Goal: Information Seeking & Learning: Learn about a topic

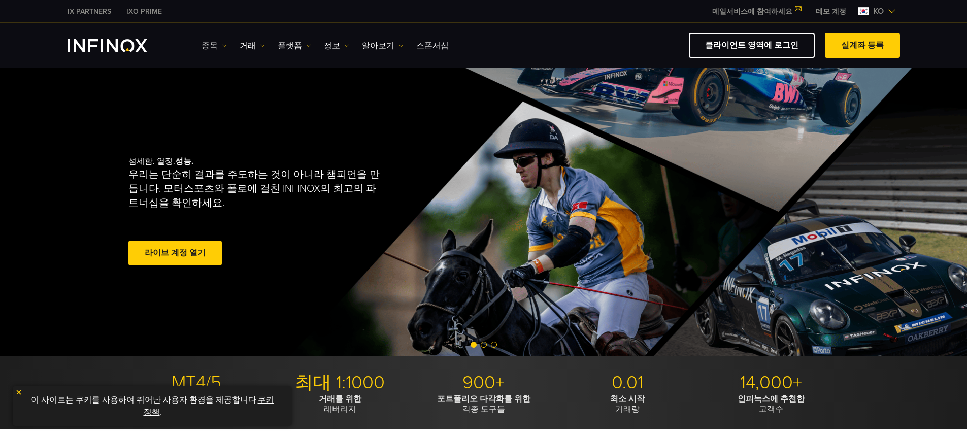
click at [218, 43] on link "종목" at bounding box center [213, 46] width 25 height 12
click at [230, 93] on link "상품 정보" at bounding box center [228, 100] width 55 height 22
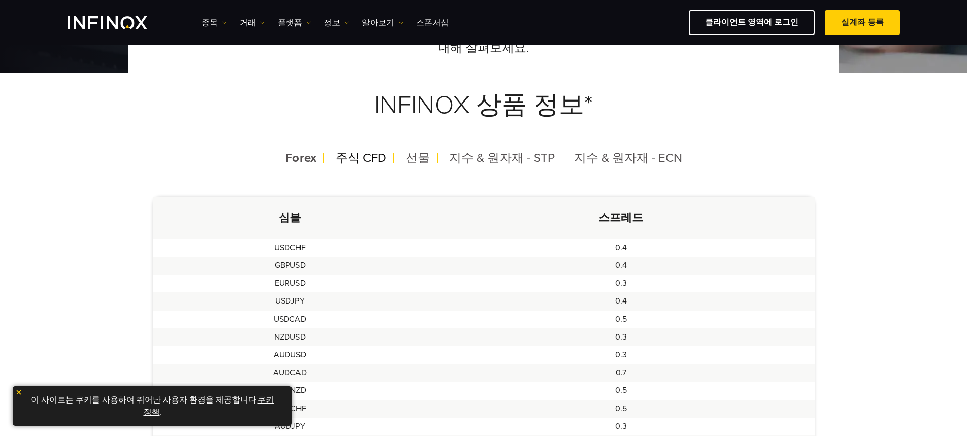
click at [354, 159] on span "주식 CFD" at bounding box center [360, 158] width 51 height 15
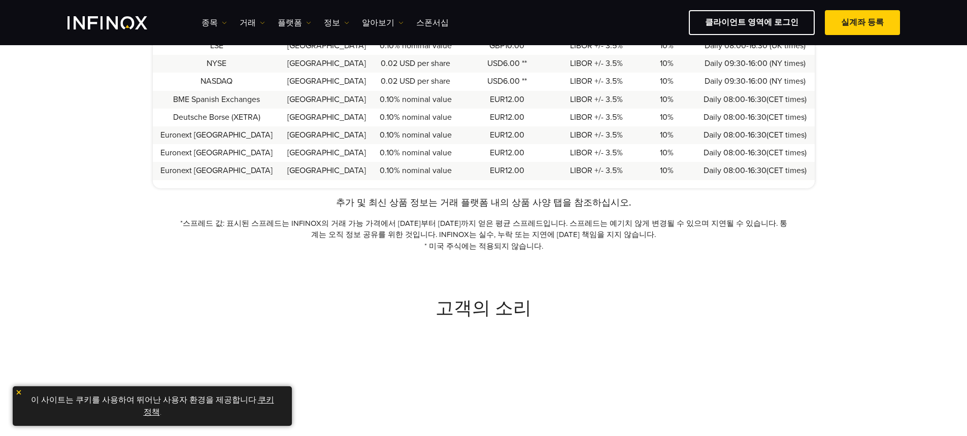
scroll to position [406, 0]
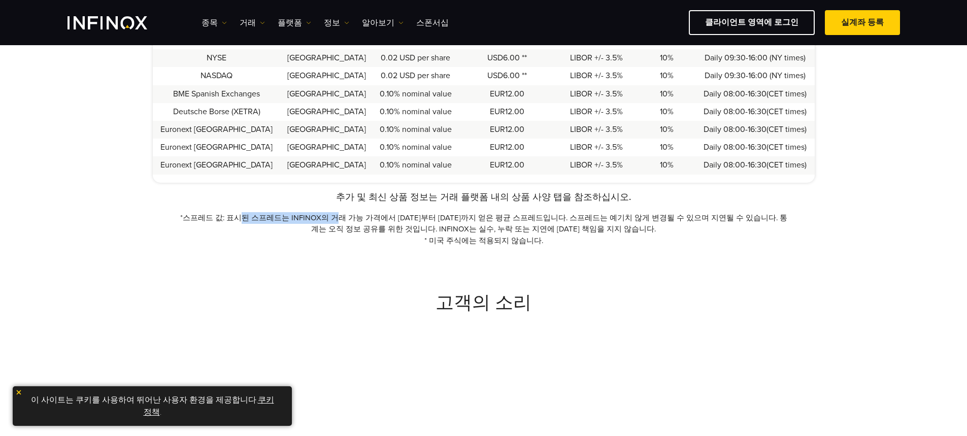
drag, startPoint x: 241, startPoint y: 217, endPoint x: 332, endPoint y: 219, distance: 91.4
click at [332, 219] on p "*스프레드 값: 표시된 스프레드는 INFINOX의 거래 가능 가격에서 2024년 1월1일부터 2024년 12월31일까지 얻은 평균 스프레드입니…" at bounding box center [483, 223] width 613 height 23
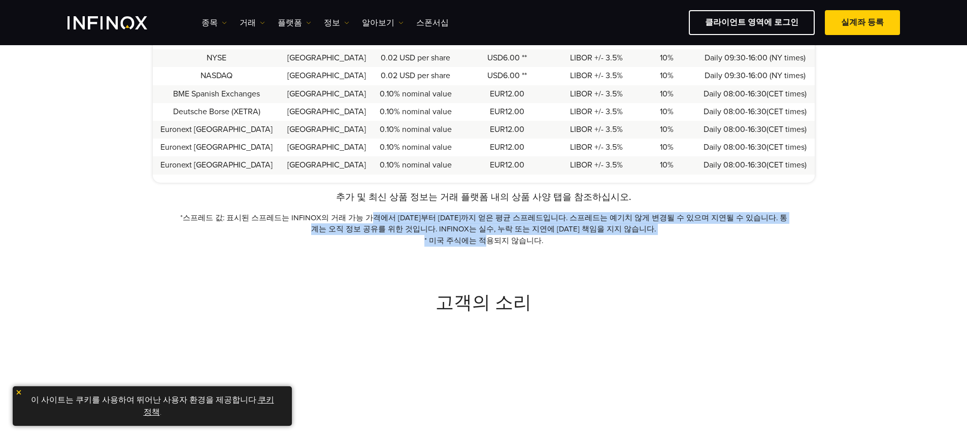
drag, startPoint x: 372, startPoint y: 223, endPoint x: 488, endPoint y: 243, distance: 117.8
click at [488, 242] on div "추가 및 최신 상품 정보는 거래 플랫폼 내의 상품 사양 탭을 참조하십시오. *스프레드 값: 표시된 스프레드는 INFINOX의 거래 가능 가격에…" at bounding box center [484, 218] width 662 height 56
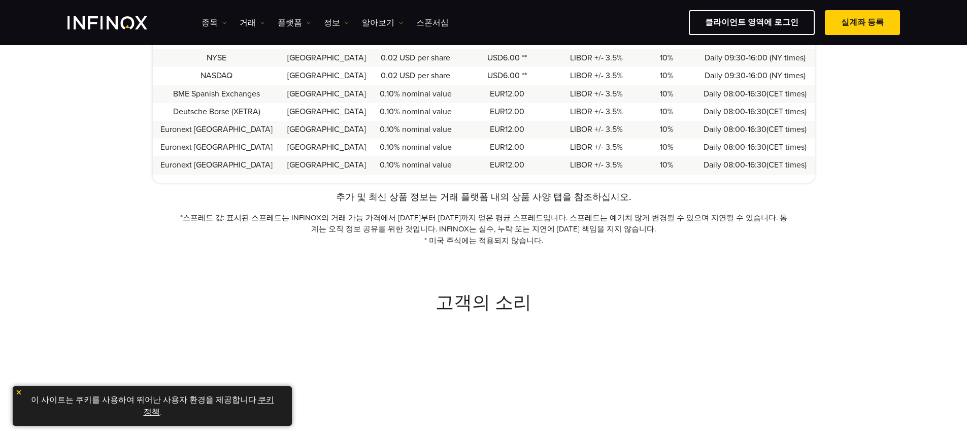
click at [490, 243] on p "* 미국 주식에는 적용되지 않습니다." at bounding box center [483, 241] width 613 height 12
click at [571, 268] on div "고객의 소리" at bounding box center [483, 367] width 967 height 243
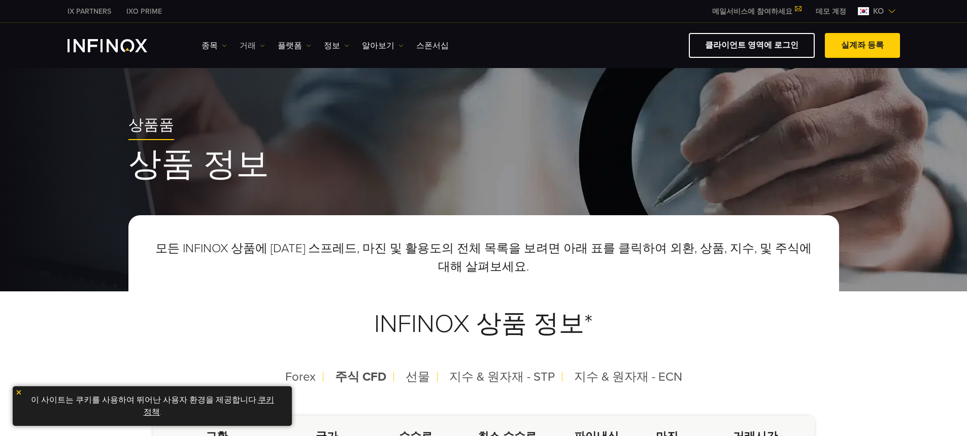
click at [260, 45] on img at bounding box center [262, 45] width 5 height 5
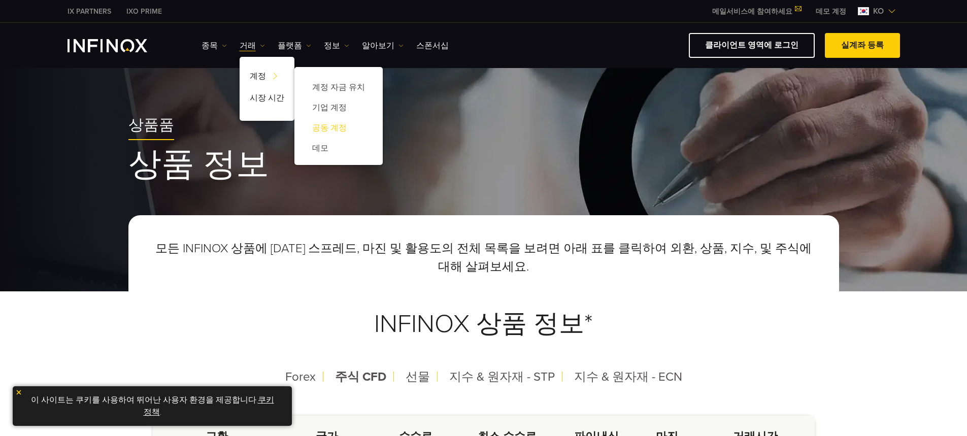
click at [329, 125] on link "공동 계정" at bounding box center [339, 128] width 68 height 20
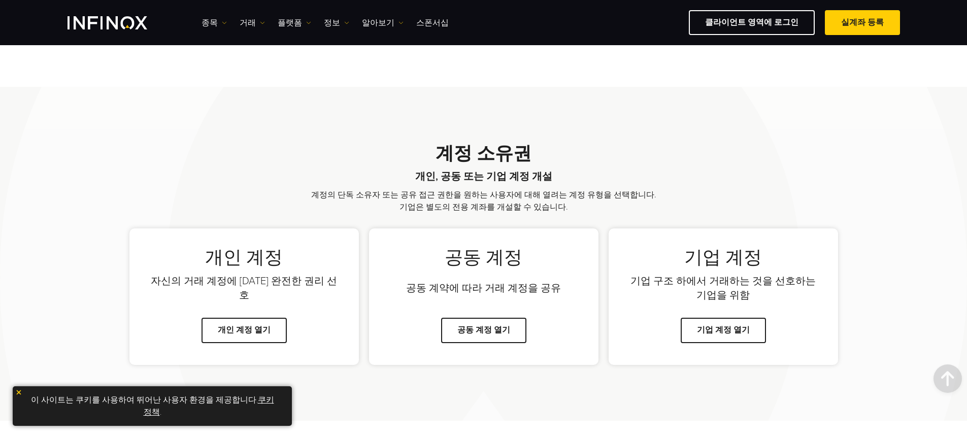
scroll to position [596, 0]
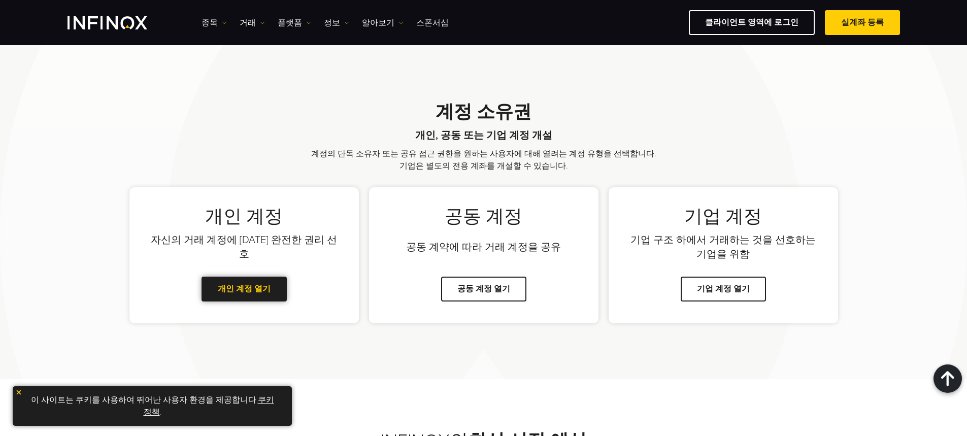
click at [262, 294] on link "개인 계정 열기" at bounding box center [243, 289] width 85 height 25
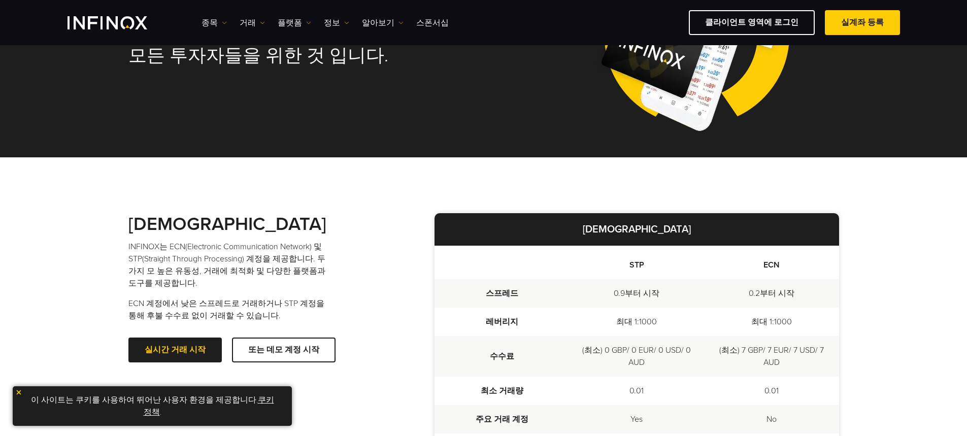
scroll to position [0, 0]
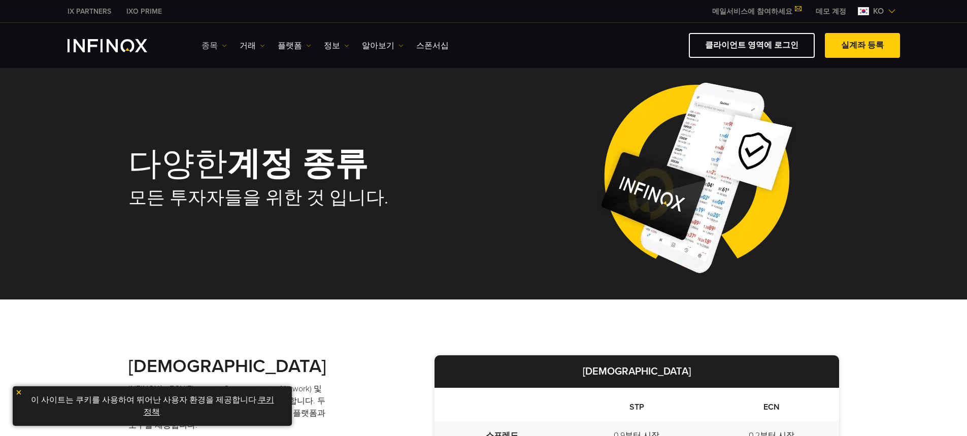
click at [210, 42] on link "종목" at bounding box center [213, 46] width 25 height 12
click at [217, 77] on link "종목" at bounding box center [228, 78] width 55 height 22
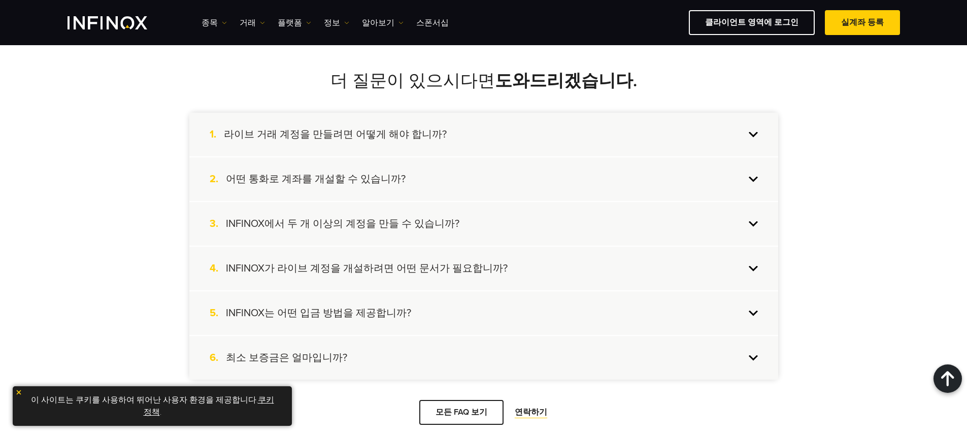
scroll to position [914, 0]
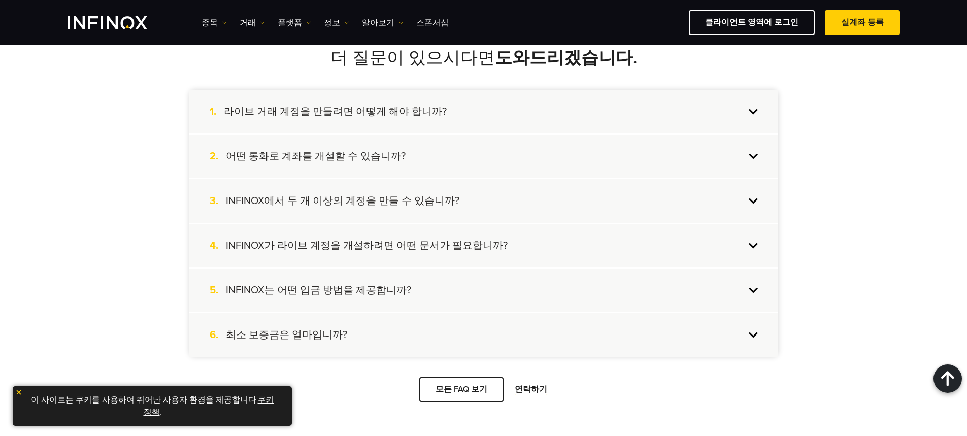
click at [756, 287] on div "5. INFINOX는 어떤 입금 방법을 제공합니까?" at bounding box center [483, 290] width 589 height 44
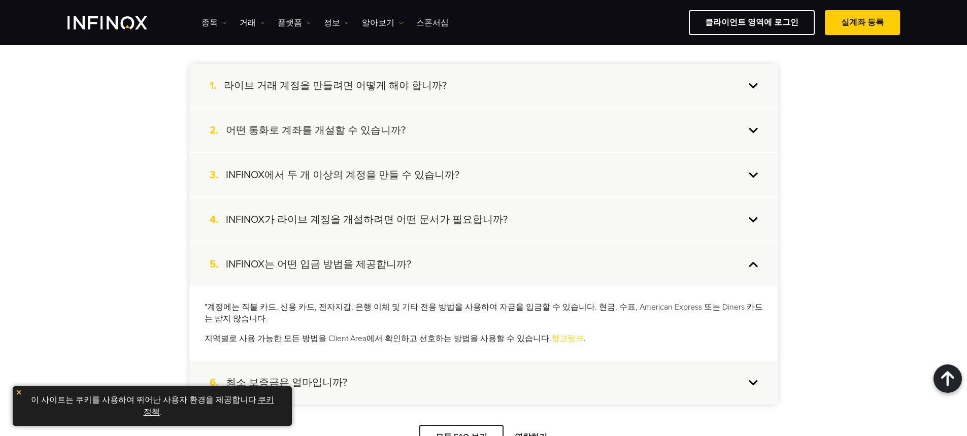
scroll to position [964, 0]
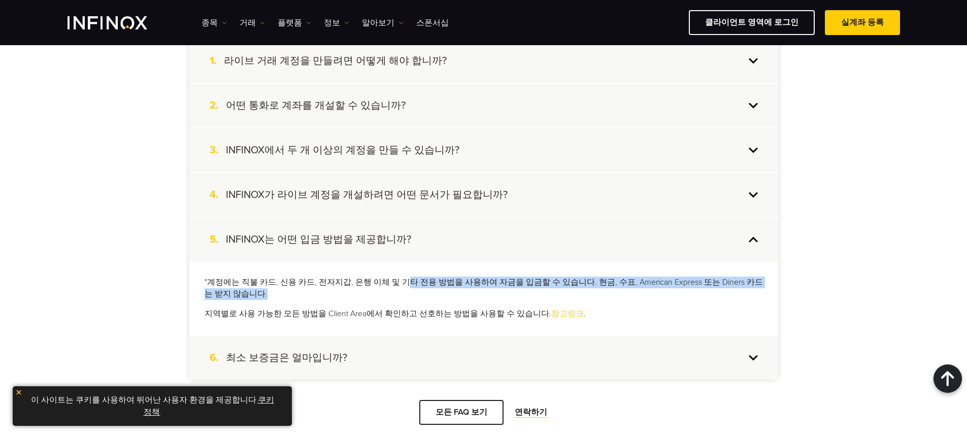
drag, startPoint x: 396, startPoint y: 283, endPoint x: 482, endPoint y: 288, distance: 86.5
click at [482, 288] on p ""계정에는 직불 카드, 신용 카드, 전자지갑, 은행 이체 및 기타 전용 방법을 사용하여 자금을 입금할 수 있습니다. 현금, 수표, Americ…" at bounding box center [484, 288] width 558 height 23
click at [483, 288] on p ""계정에는 직불 카드, 신용 카드, 전자지갑, 은행 이체 및 기타 전용 방법을 사용하여 자금을 입금할 수 있습니다. 현금, 수표, Americ…" at bounding box center [484, 288] width 558 height 23
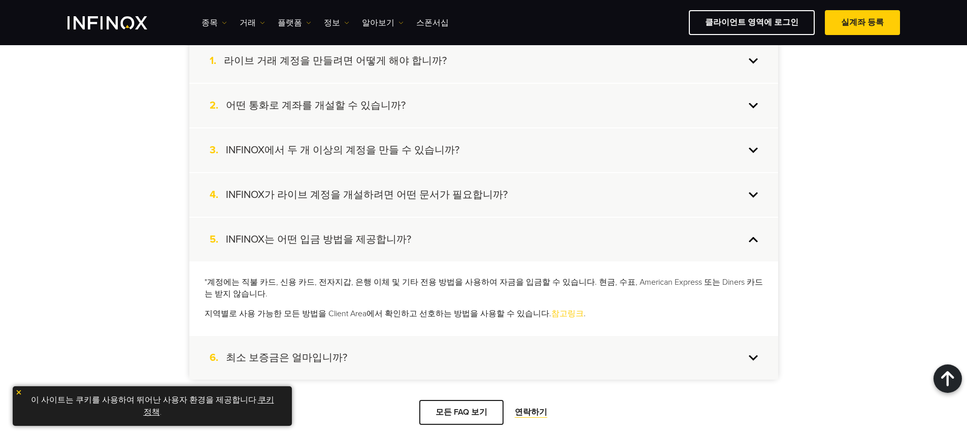
scroll to position [0, 0]
drag, startPoint x: 465, startPoint y: 281, endPoint x: 551, endPoint y: 281, distance: 85.3
click at [551, 281] on p ""계정에는 직불 카드, 신용 카드, 전자지갑, 은행 이체 및 기타 전용 방법을 사용하여 자금을 입금할 수 있습니다. 현금, 수표, Americ…" at bounding box center [484, 288] width 558 height 23
click at [551, 314] on link "참고링크" at bounding box center [567, 314] width 32 height 10
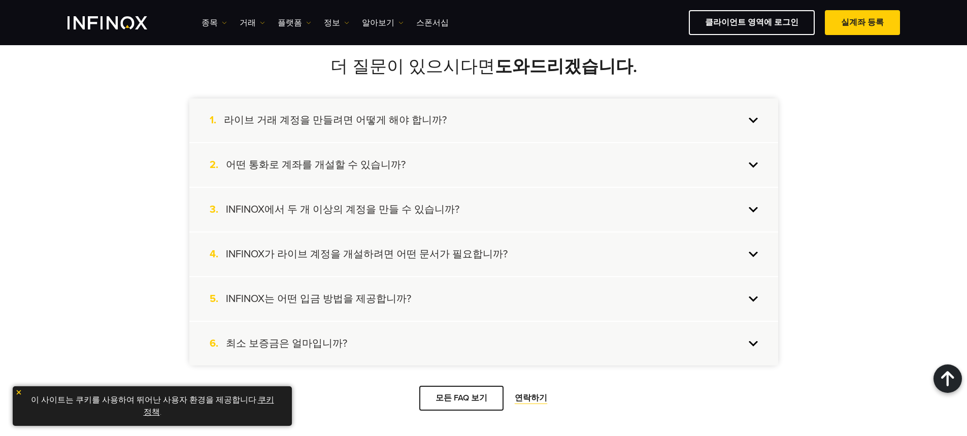
scroll to position [928, 0]
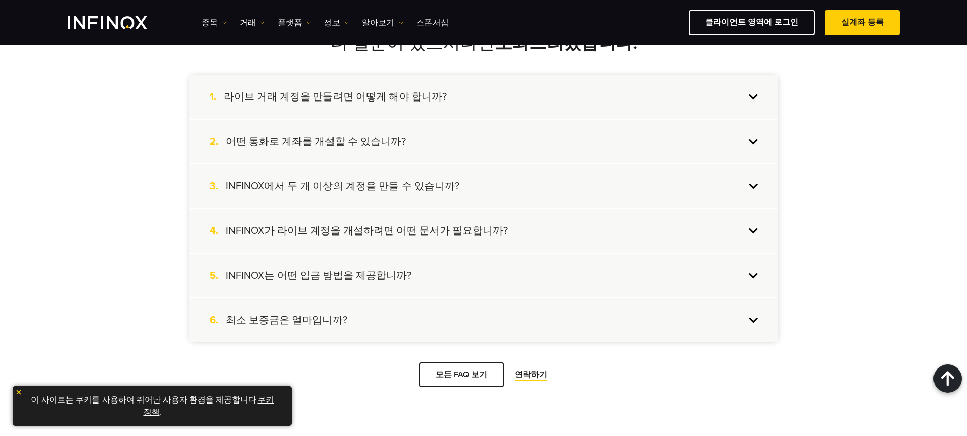
click at [428, 280] on div "5. INFINOX는 어떤 입금 방법을 제공합니까?" at bounding box center [483, 276] width 589 height 44
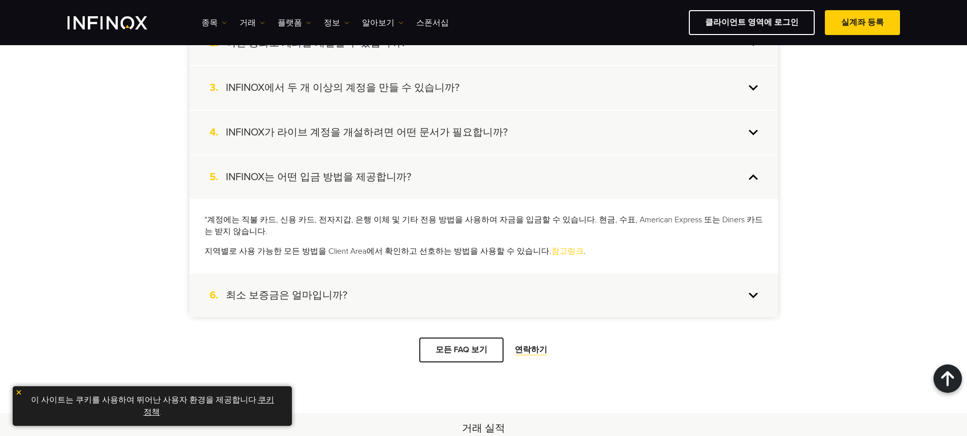
scroll to position [1030, 0]
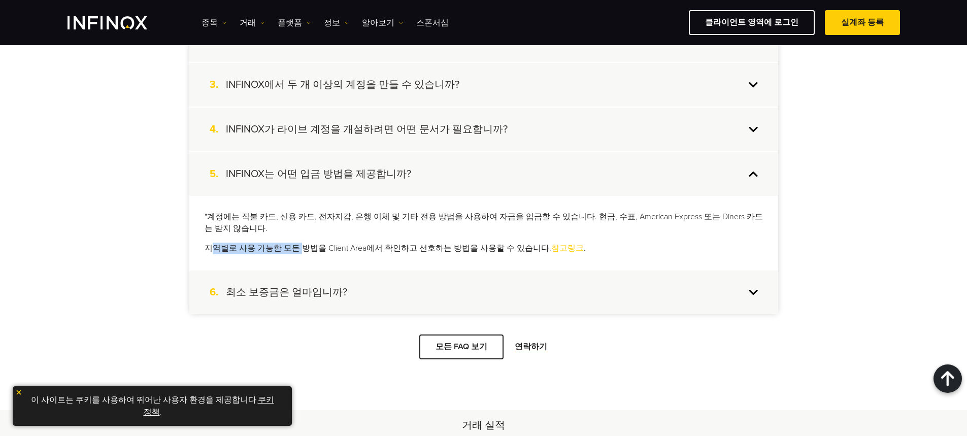
drag, startPoint x: 213, startPoint y: 248, endPoint x: 296, endPoint y: 249, distance: 82.7
click at [296, 249] on p "지역별로 사용 가능한 모든 방법을 Client Area에서 확인하고 선호하는 방법을 사용할 수 있습니다. 참고링크 ." at bounding box center [484, 249] width 558 height 12
click at [307, 250] on p "지역별로 사용 가능한 모든 방법을 Client Area에서 확인하고 선호하는 방법을 사용할 수 있습니다. 참고링크 ." at bounding box center [484, 249] width 558 height 12
drag, startPoint x: 324, startPoint y: 250, endPoint x: 422, endPoint y: 248, distance: 98.0
click at [421, 248] on p "지역별로 사용 가능한 모든 방법을 Client Area에서 확인하고 선호하는 방법을 사용할 수 있습니다. 참고링크 ." at bounding box center [484, 249] width 558 height 12
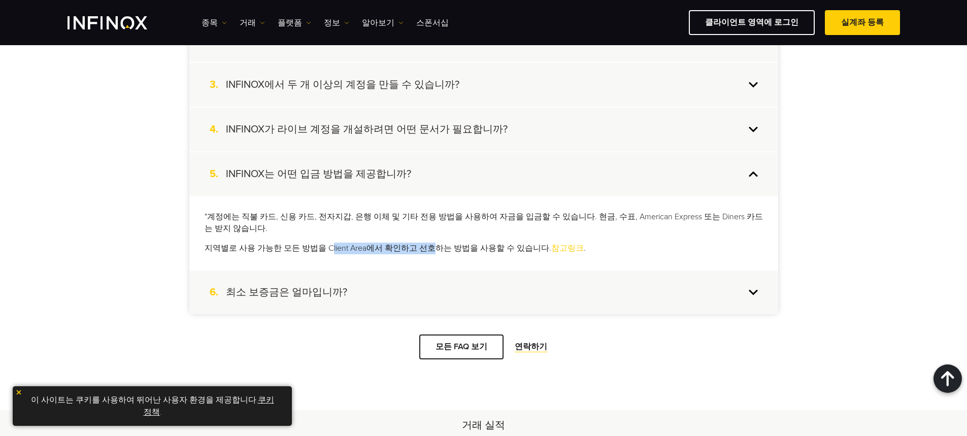
click at [423, 248] on p "지역별로 사용 가능한 모든 방법을 Client Area에서 확인하고 선호하는 방법을 사용할 수 있습니다. 참고링크 ." at bounding box center [484, 249] width 558 height 12
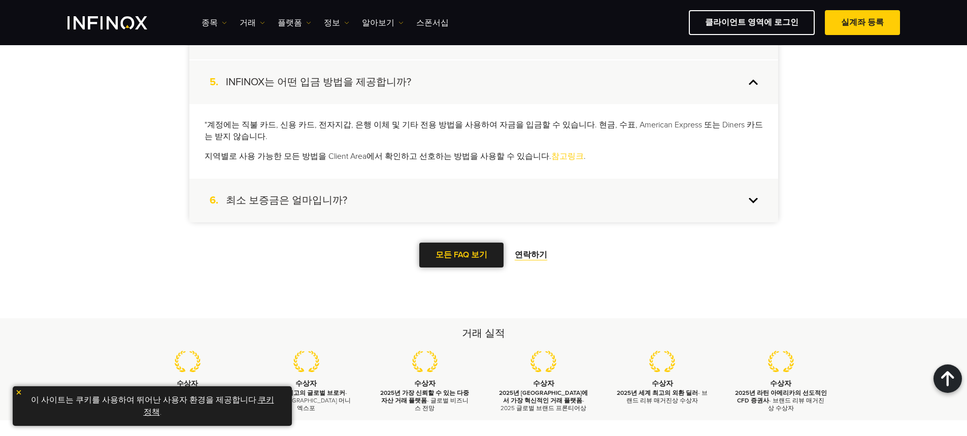
scroll to position [1131, 0]
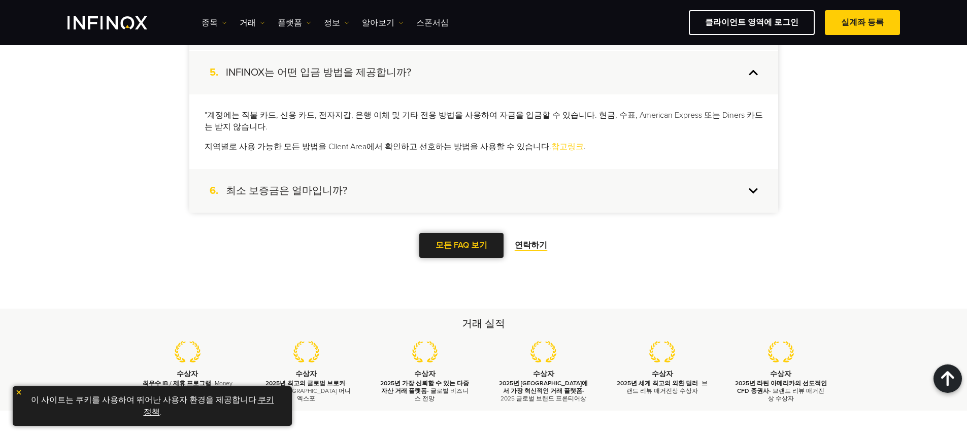
click at [487, 248] on link "모든 FAQ 보기" at bounding box center [461, 245] width 84 height 25
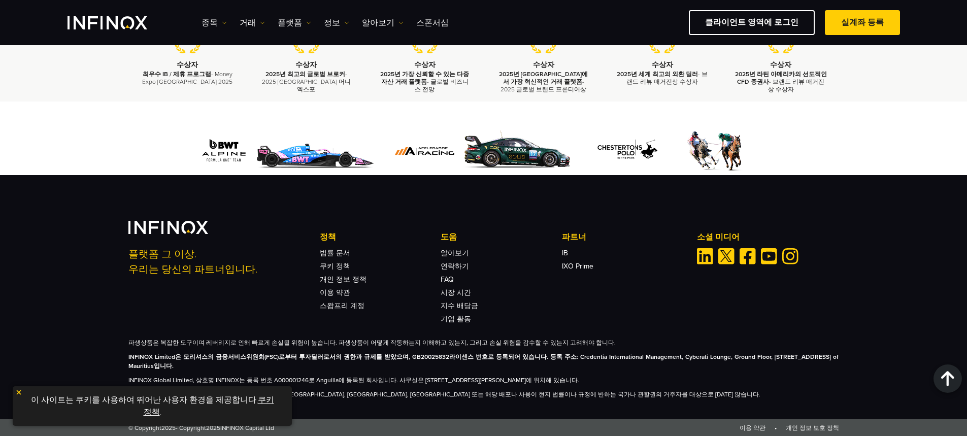
scroll to position [1441, 0]
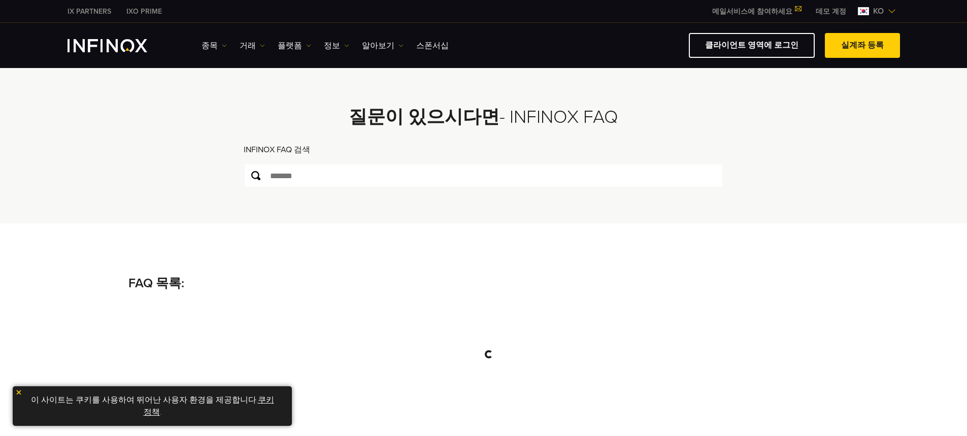
scroll to position [152, 0]
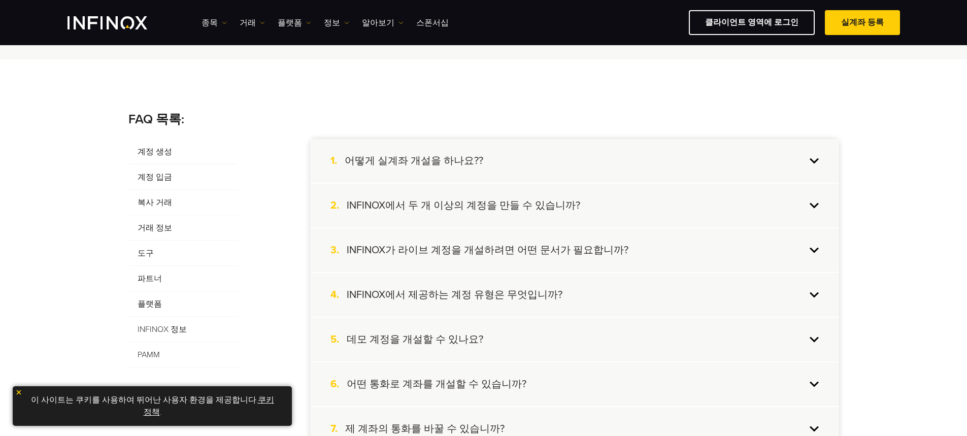
click at [812, 159] on div "1. 어떻게 실계좌 개설을 하나요??" at bounding box center [574, 161] width 529 height 44
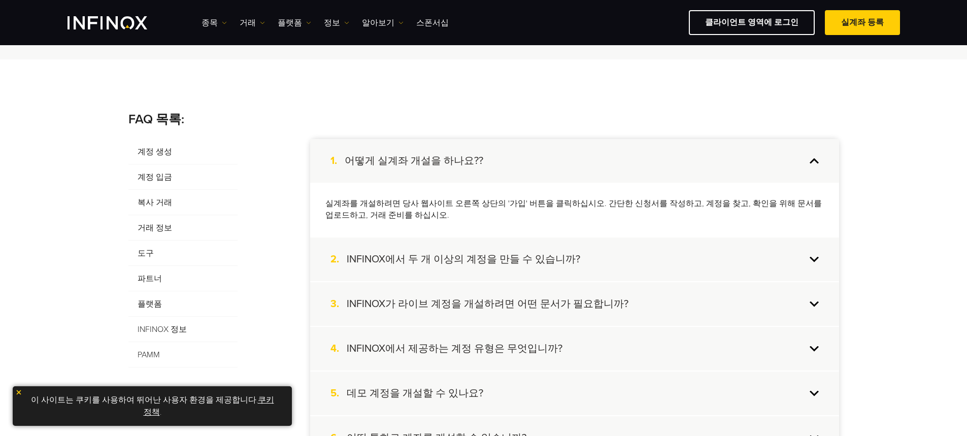
click at [812, 159] on div "1. 어떻게 실계좌 개설을 하나요??" at bounding box center [574, 161] width 529 height 44
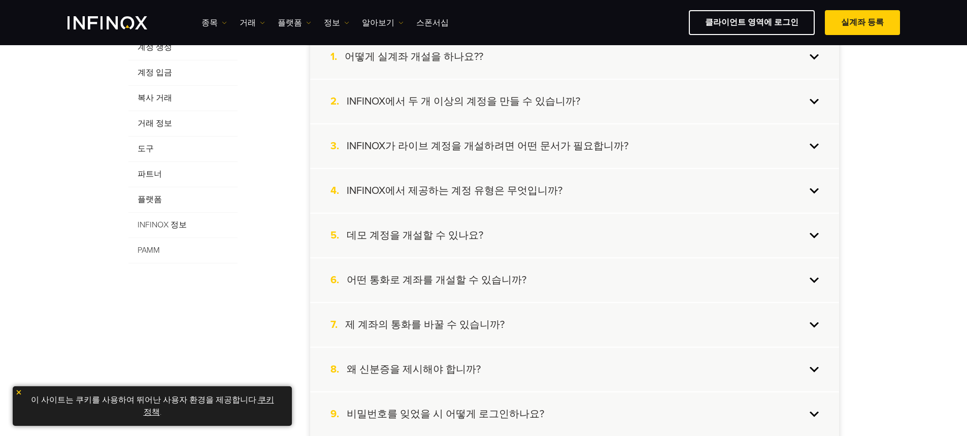
scroll to position [254, 0]
click at [812, 235] on div "5. 데모 계정을 개설할 수 있나요?" at bounding box center [574, 235] width 529 height 44
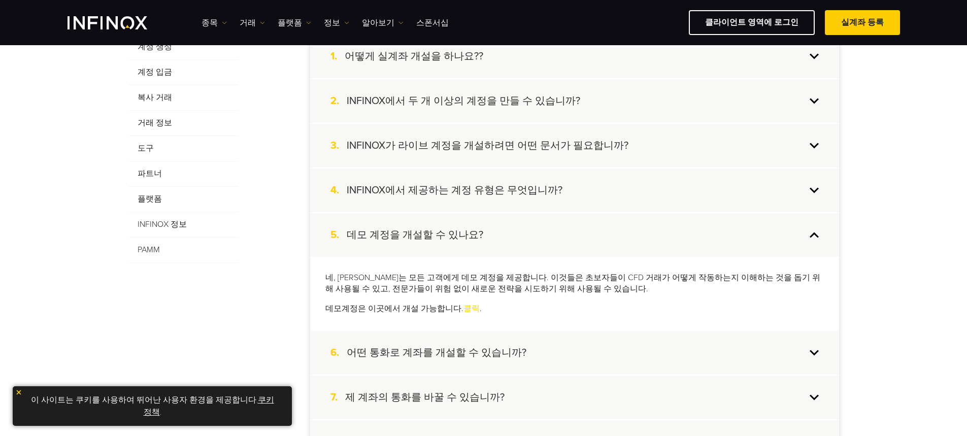
click at [463, 311] on link "클릭" at bounding box center [471, 308] width 16 height 10
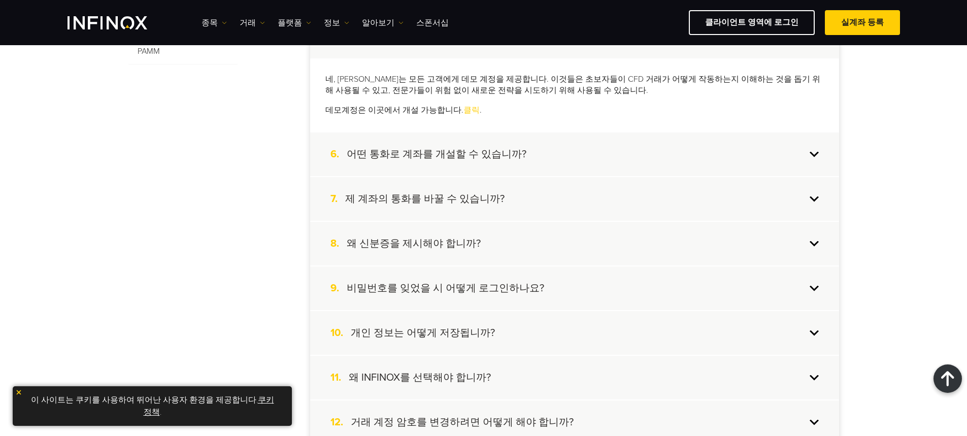
scroll to position [355, 0]
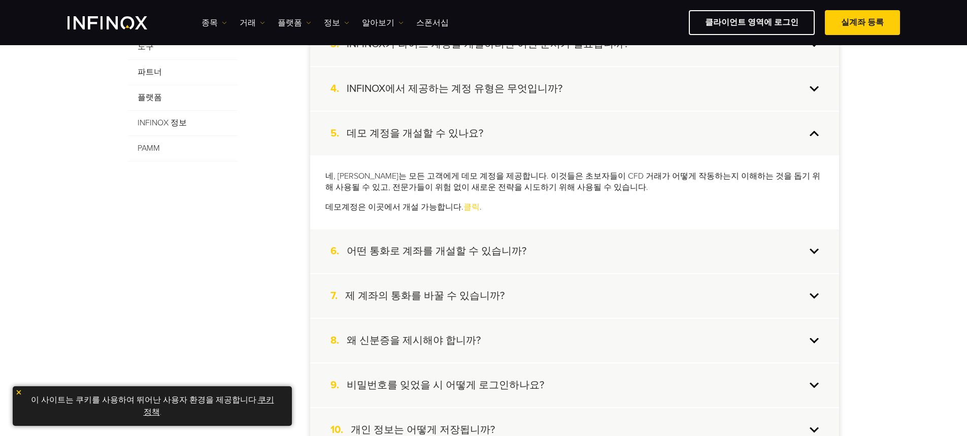
click at [811, 294] on div "7. 제 계좌의 통화를 바꿀 수 있습니까?" at bounding box center [574, 296] width 529 height 44
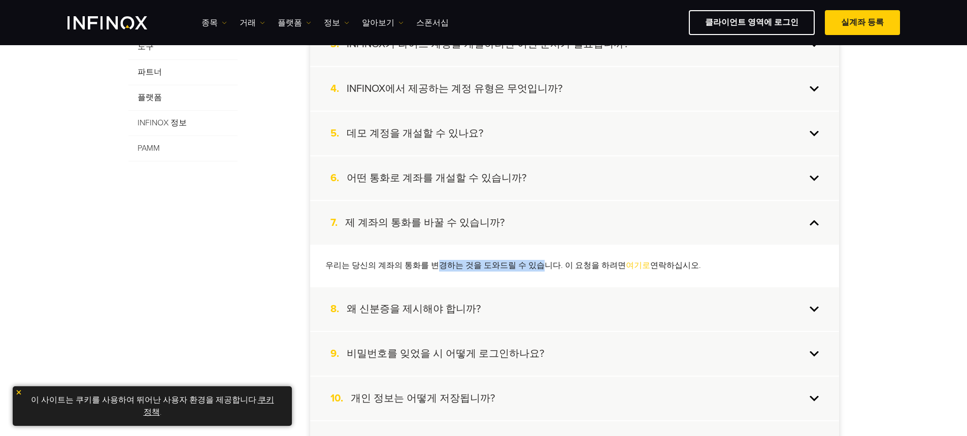
drag, startPoint x: 430, startPoint y: 265, endPoint x: 533, endPoint y: 266, distance: 102.5
click at [533, 266] on p "우리는 당신의 계좌의 통화를 변경하는 것을 도와드릴 수 있습니다. 이 요청을 하려면 여기로 연락하십시오." at bounding box center [574, 266] width 498 height 12
click at [548, 267] on p "우리는 당신의 계좌의 통화를 변경하는 것을 도와드릴 수 있습니다. 이 요청을 하려면 여기로 연락하십시오." at bounding box center [574, 266] width 498 height 12
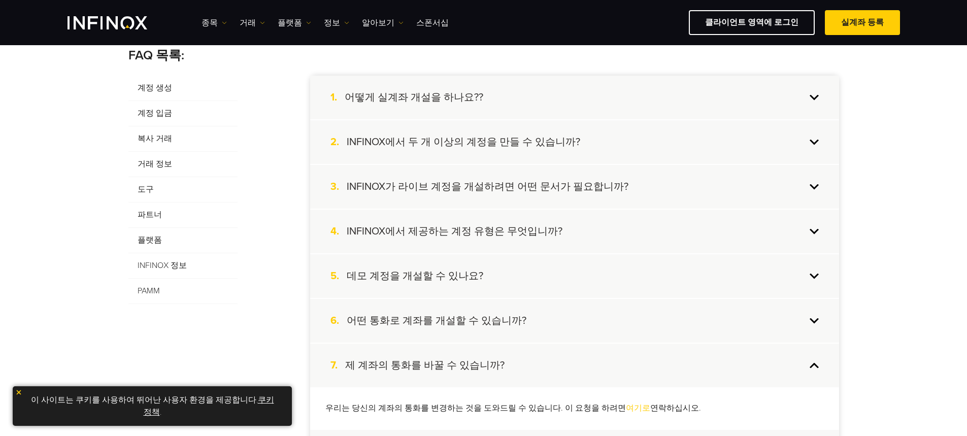
scroll to position [203, 0]
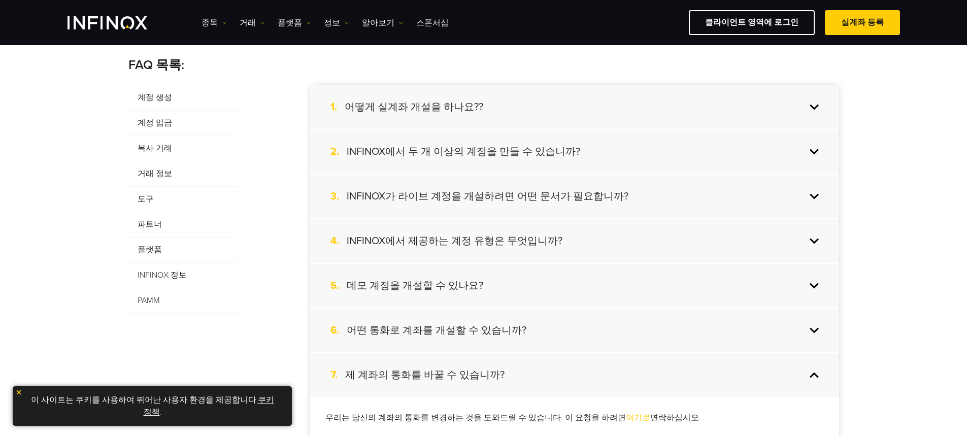
click at [155, 121] on span "계정 입금" at bounding box center [182, 123] width 109 height 25
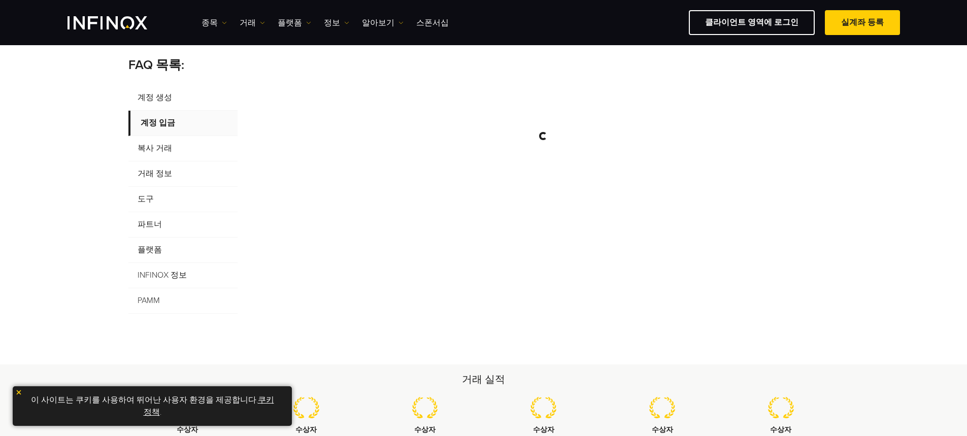
click at [256, 399] on link "쿠키 정책" at bounding box center [209, 406] width 130 height 22
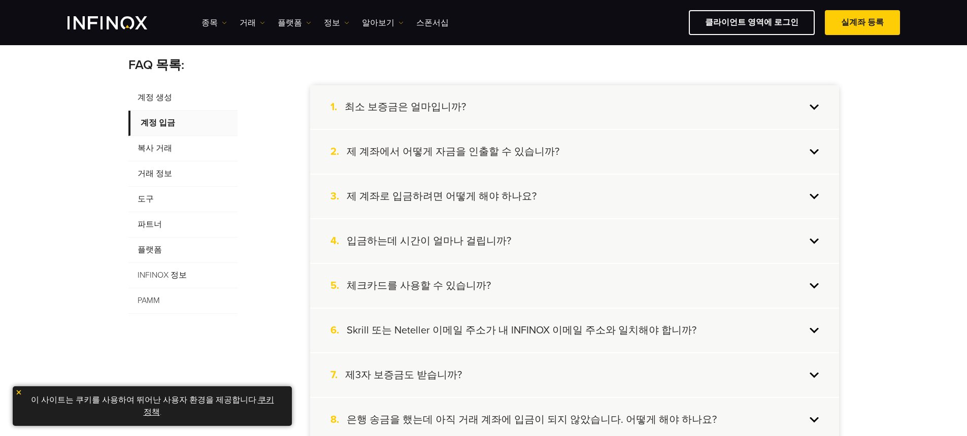
click at [816, 246] on div "4. 입금하는데 시간이 얼마나 걸립니까?" at bounding box center [574, 241] width 529 height 44
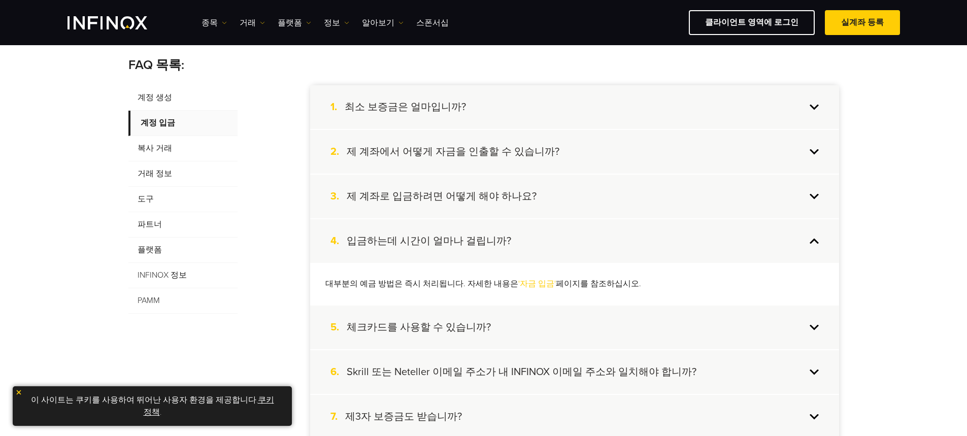
click at [816, 246] on div "4. 입금하는데 시간이 얼마나 걸립니까?" at bounding box center [574, 241] width 529 height 44
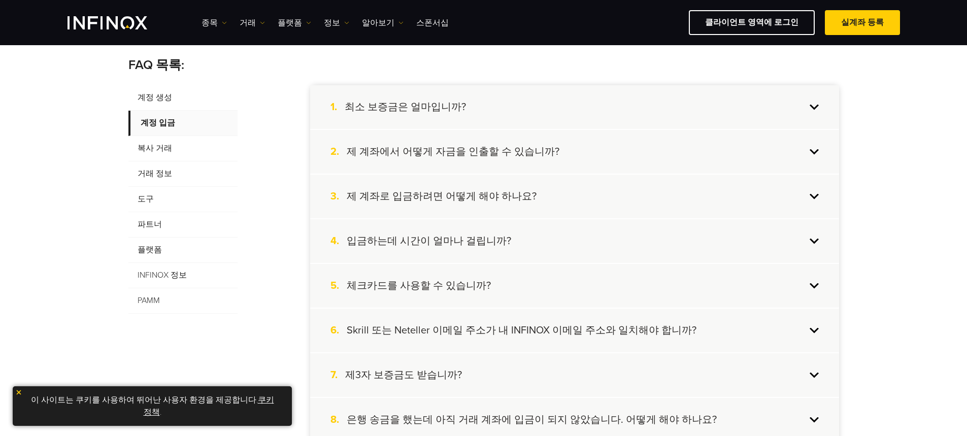
click at [819, 194] on div "3. 제 계좌로 입금하려면 어떻게 해야 하나요?" at bounding box center [574, 197] width 529 height 44
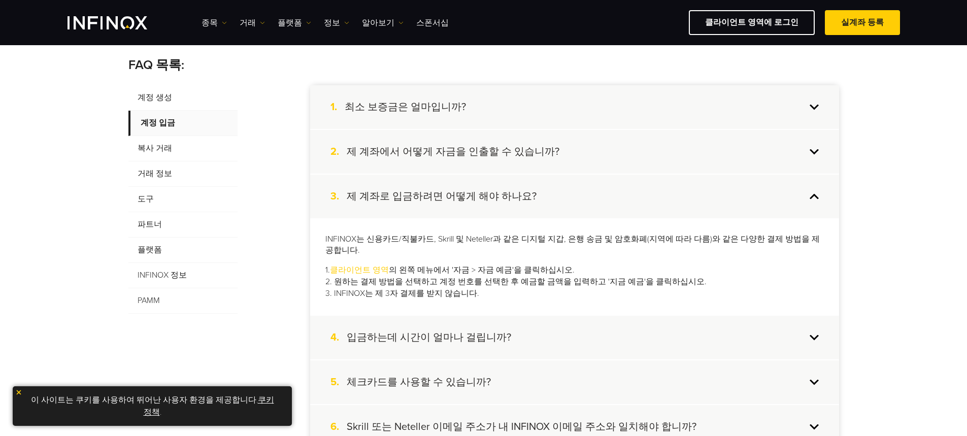
click at [819, 194] on div "3. 제 계좌로 입금하려면 어떻게 해야 하나요?" at bounding box center [574, 197] width 529 height 44
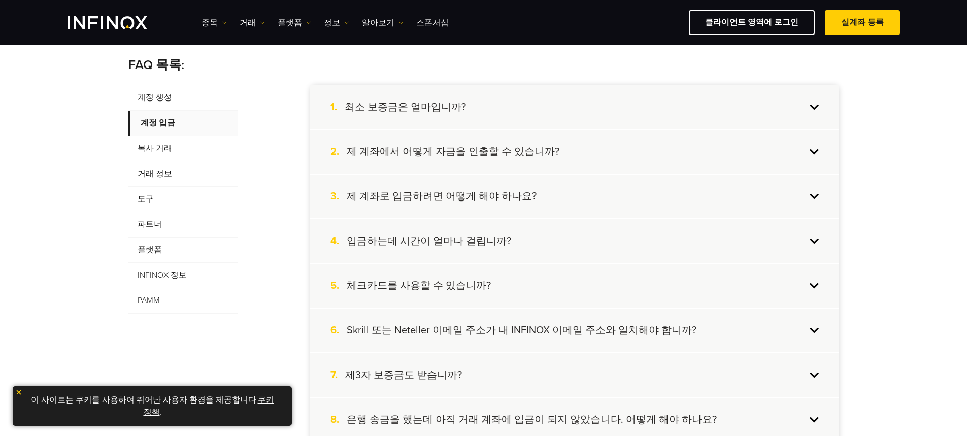
click at [819, 148] on div "2. 제 계좌에서 어떻게 자금을 인출할 수 있습니까?" at bounding box center [574, 152] width 529 height 44
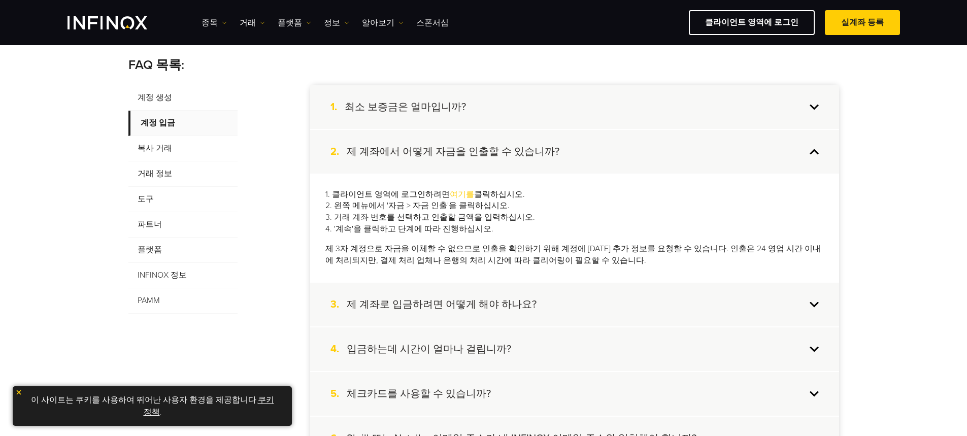
scroll to position [0, 0]
drag, startPoint x: 346, startPoint y: 247, endPoint x: 427, endPoint y: 247, distance: 81.2
click at [426, 247] on p "제 3자 계정으로 자금을 이체할 수 없으므로 인출을 확인하기 위해 계정에 [DATE] 추가 정보를 요청할 수 있습니다. 인출은 24 영업 시간…" at bounding box center [574, 254] width 498 height 23
click at [428, 247] on p "제 3자 계정으로 자금을 이체할 수 없으므로 인출을 확인하기 위해 계정에 [DATE] 추가 정보를 요청할 수 있습니다. 인출은 24 영업 시간…" at bounding box center [574, 254] width 498 height 23
click at [459, 194] on link "여기를" at bounding box center [462, 194] width 24 height 10
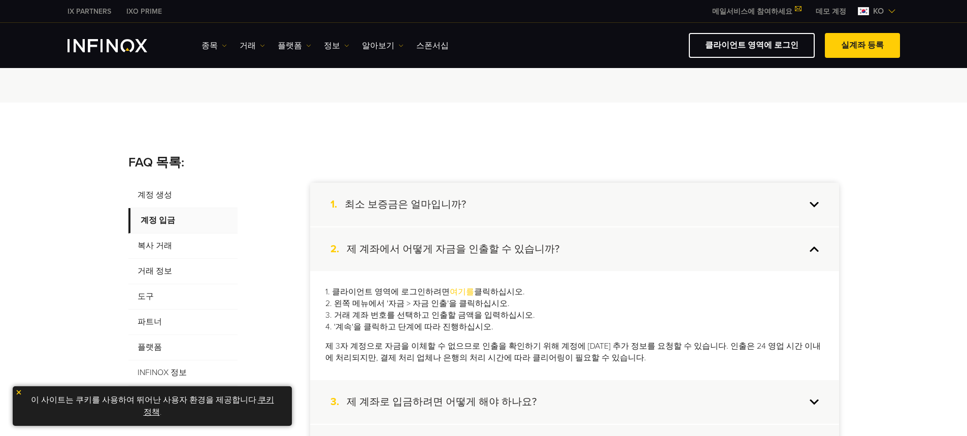
scroll to position [203, 0]
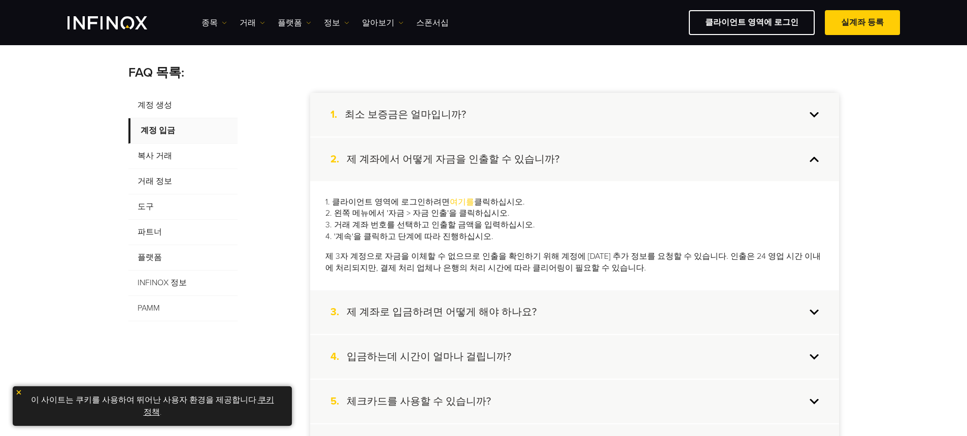
click at [159, 159] on span "복사 거래" at bounding box center [182, 156] width 109 height 25
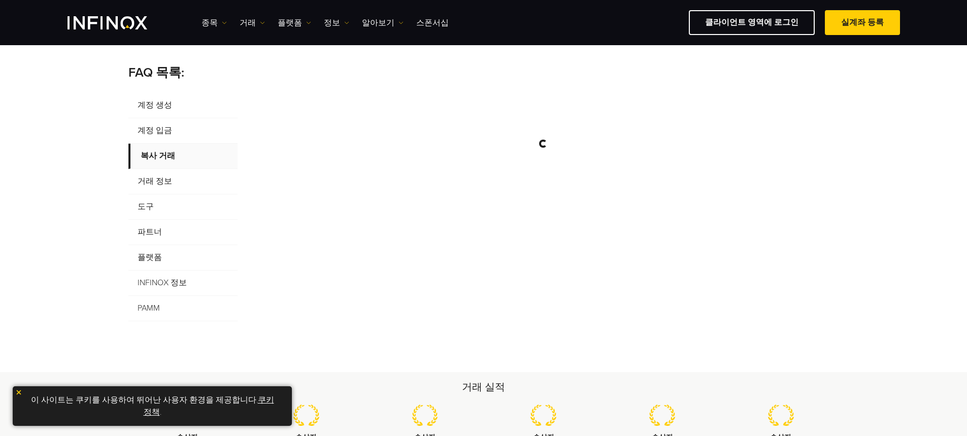
scroll to position [0, 0]
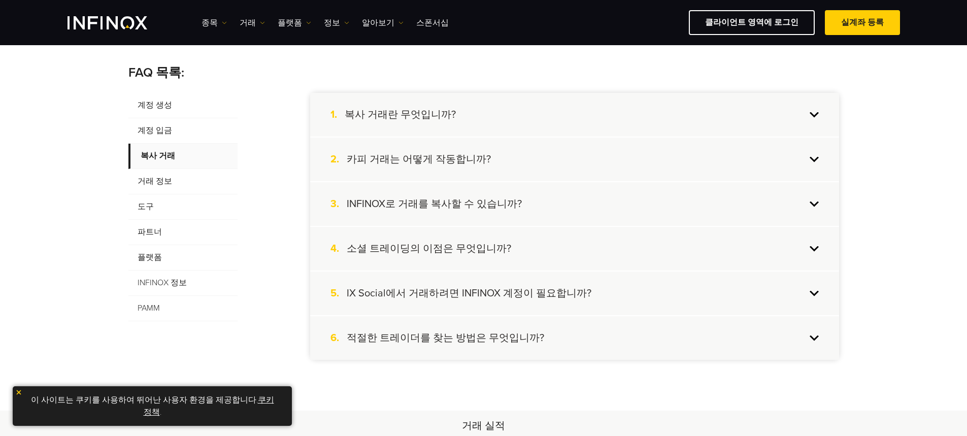
click at [180, 182] on span "거래 정보" at bounding box center [182, 181] width 109 height 25
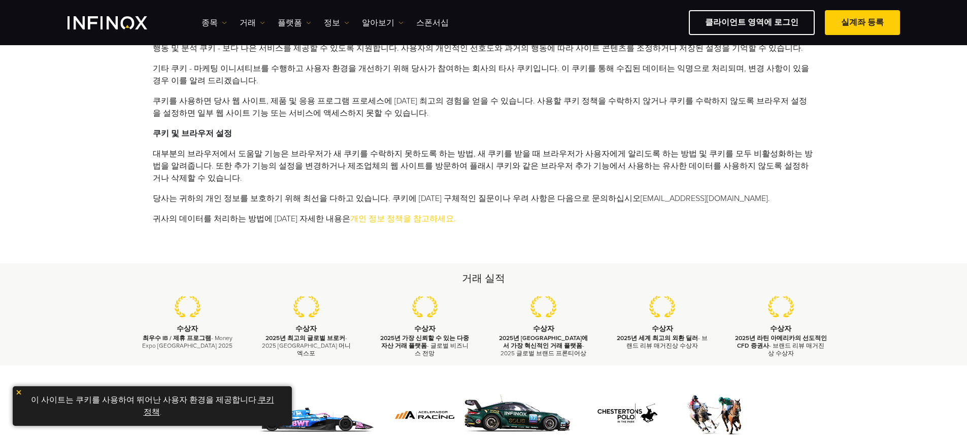
scroll to position [558, 0]
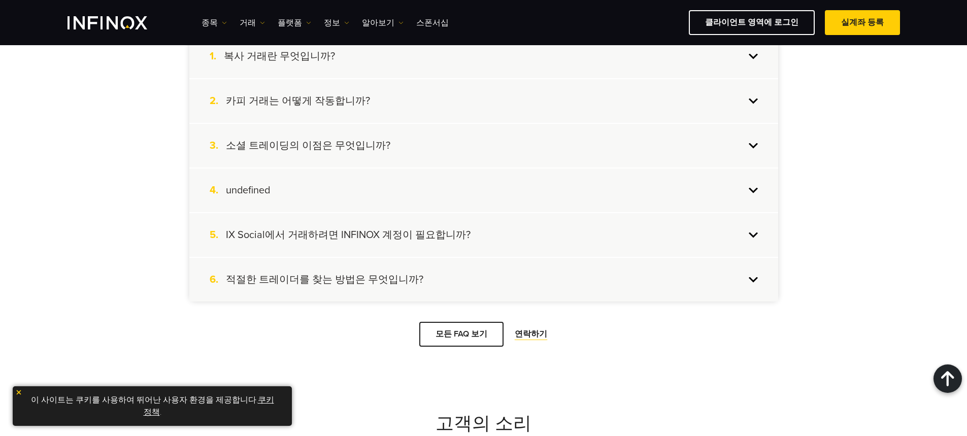
scroll to position [2385, 0]
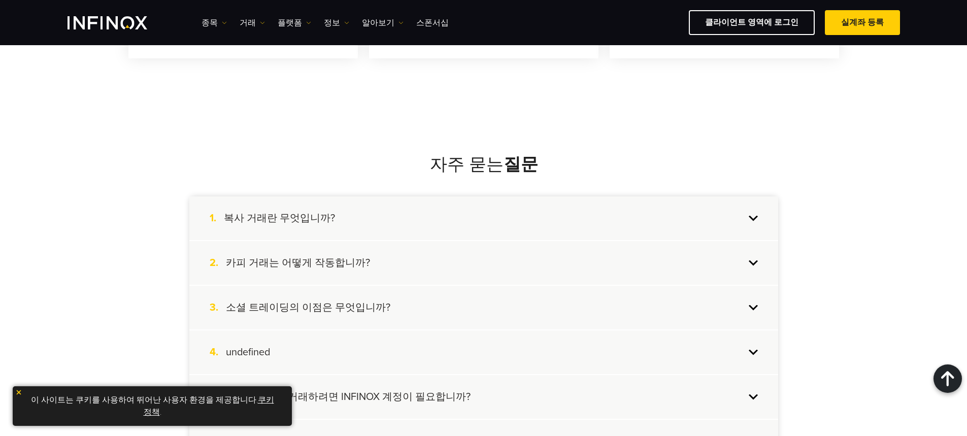
drag, startPoint x: 556, startPoint y: 234, endPoint x: 576, endPoint y: 236, distance: 20.4
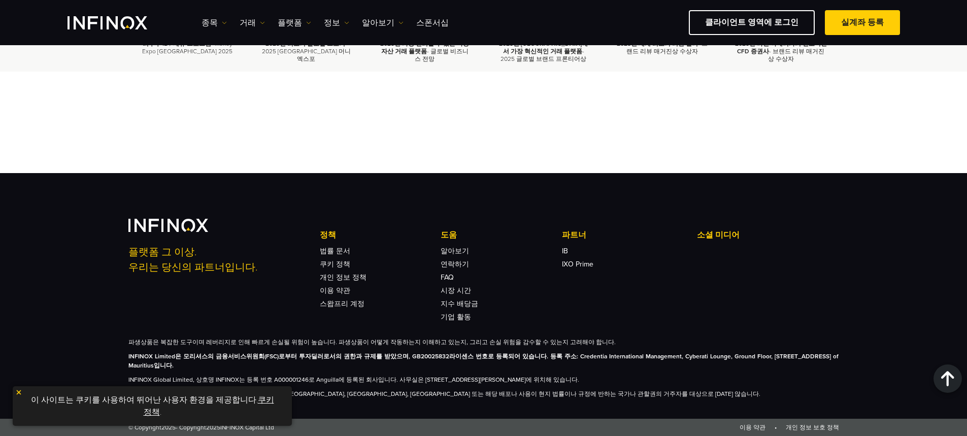
scroll to position [3756, 0]
drag, startPoint x: 207, startPoint y: 185, endPoint x: 437, endPoint y: 183, distance: 230.9
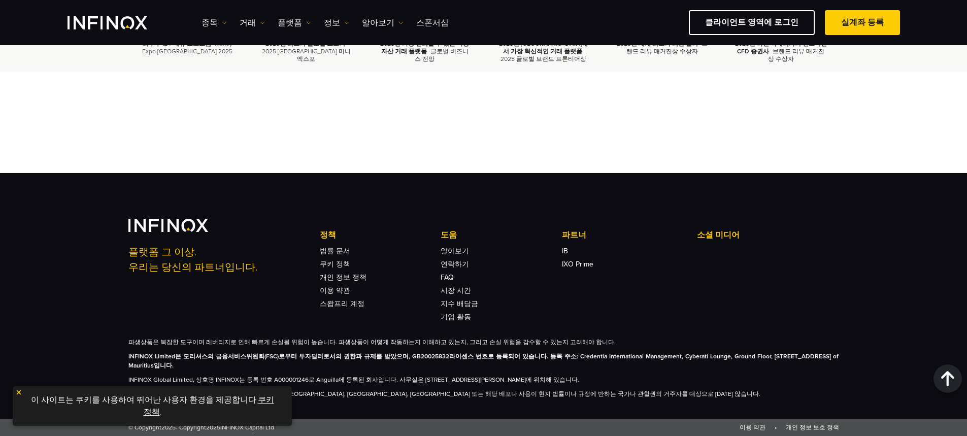
drag, startPoint x: 437, startPoint y: 183, endPoint x: 461, endPoint y: 191, distance: 24.7
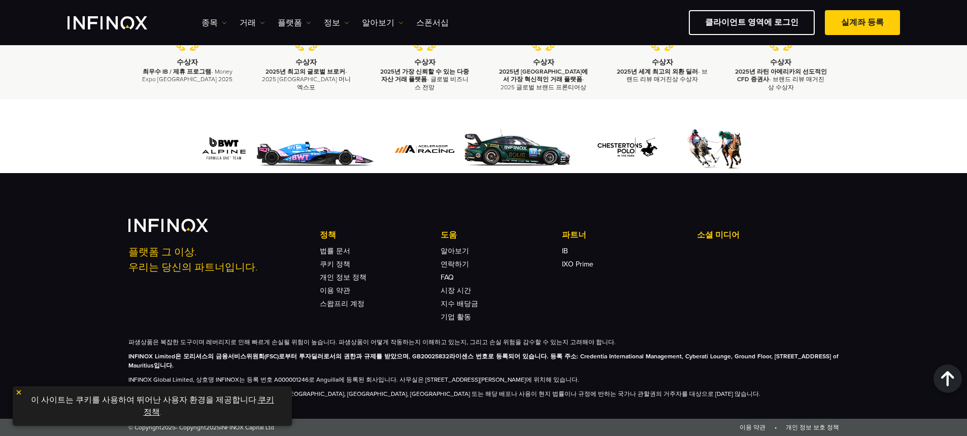
scroll to position [4111, 0]
click at [797, 23] on link "클라이언트 영역에 로그인" at bounding box center [752, 22] width 126 height 25
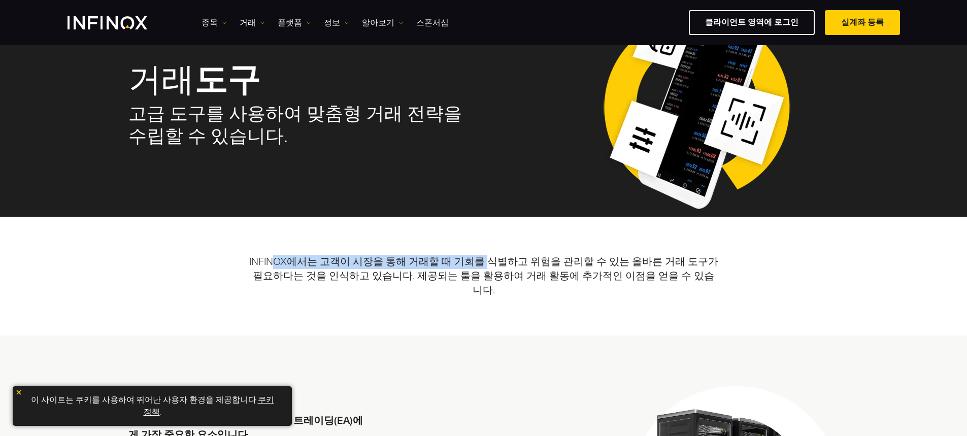
drag, startPoint x: 278, startPoint y: 260, endPoint x: 477, endPoint y: 259, distance: 198.9
click at [477, 259] on p "INFINOX에서는 고객이 시장을 통해 거래할 때 기회를 식별하고 위험을 관리할 수 있는 올바른 거래 도구가 필요하다는 것을 인식하고 있습니다…" at bounding box center [483, 276] width 469 height 119
drag, startPoint x: 343, startPoint y: 277, endPoint x: 508, endPoint y: 283, distance: 165.6
click at [508, 283] on p "INFINOX에서는 고객이 시장을 통해 거래할 때 기회를 식별하고 위험을 관리할 수 있는 올바른 거래 도구가 필요하다는 것을 인식하고 있습니다…" at bounding box center [483, 276] width 469 height 119
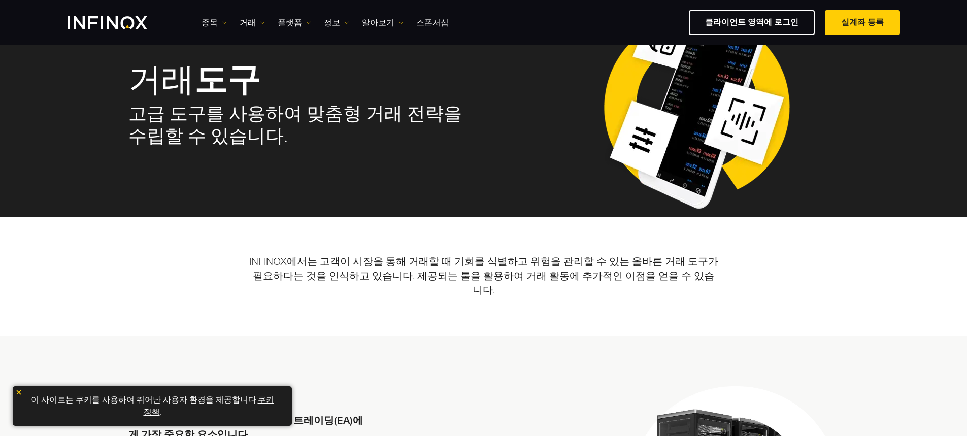
click at [512, 283] on p "INFINOX에서는 고객이 시장을 통해 거래할 때 기회를 식별하고 위험을 관리할 수 있는 올바른 거래 도구가 필요하다는 것을 인식하고 있습니다…" at bounding box center [483, 276] width 469 height 119
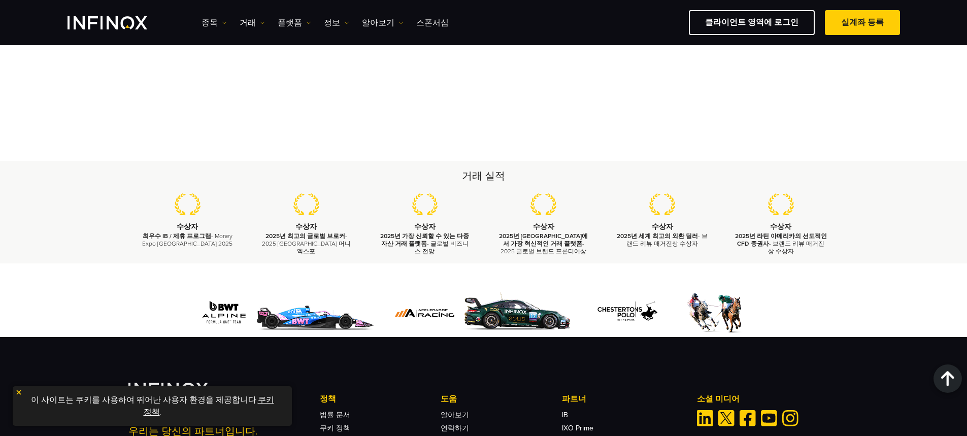
scroll to position [1454, 0]
